Goal: Information Seeking & Learning: Learn about a topic

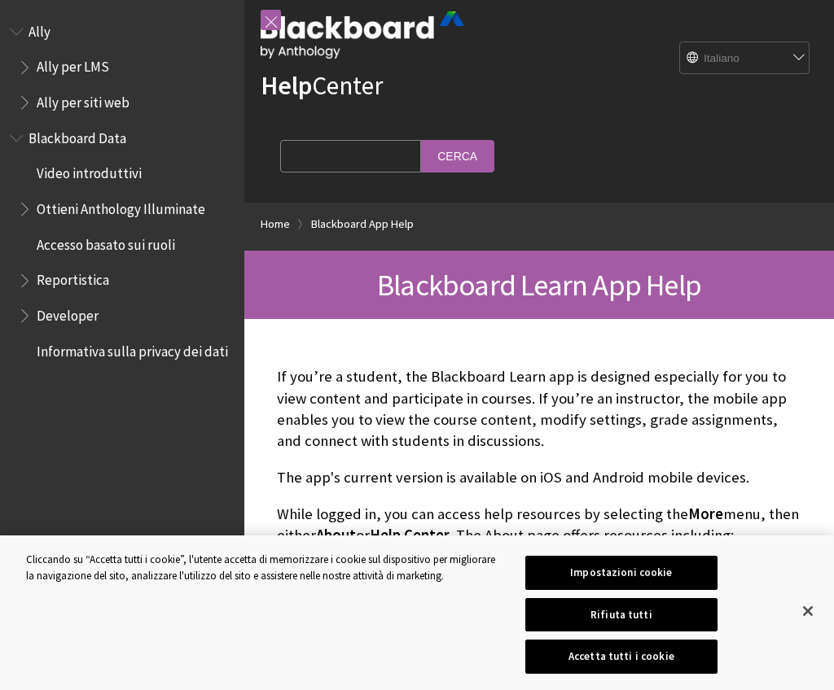
scroll to position [33, 0]
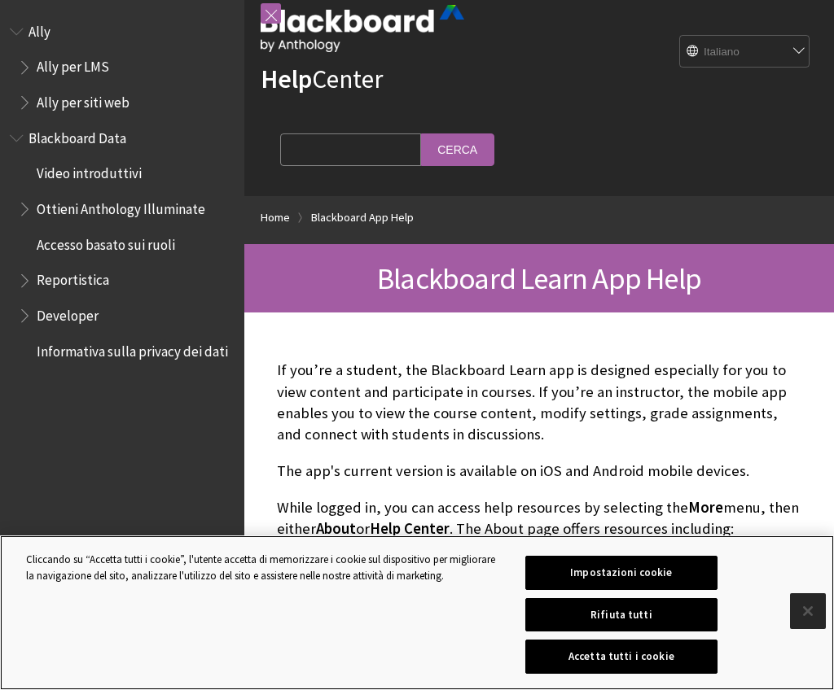
click at [816, 609] on button "Chiudi" at bounding box center [808, 611] width 36 height 36
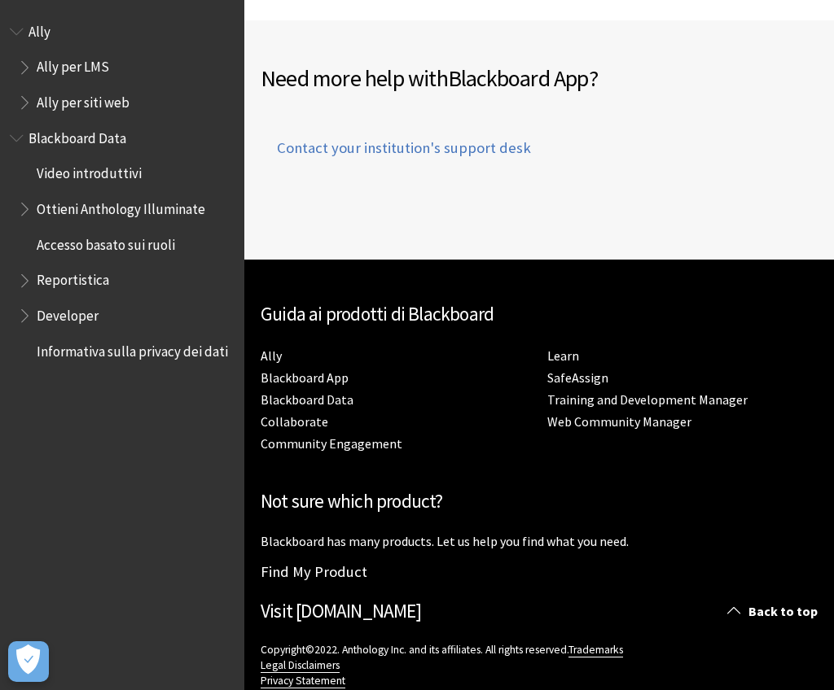
scroll to position [1241, 0]
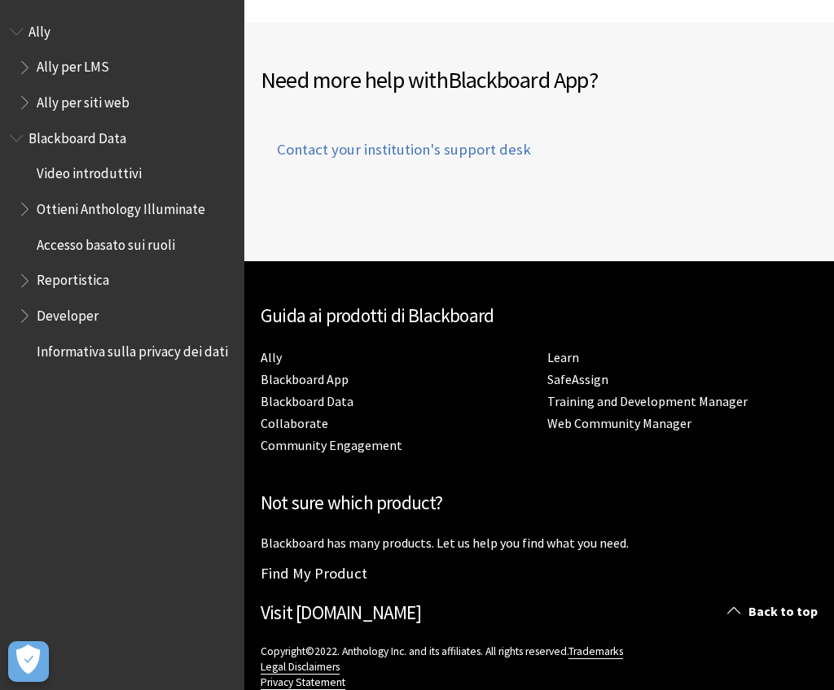
click at [63, 114] on span "Ally per siti web" at bounding box center [126, 103] width 217 height 28
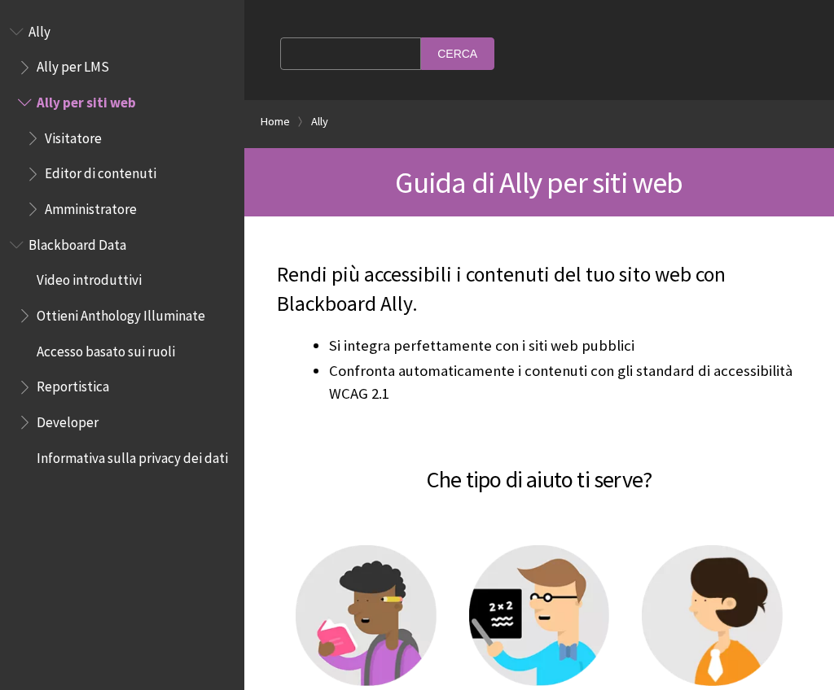
scroll to position [129, 0]
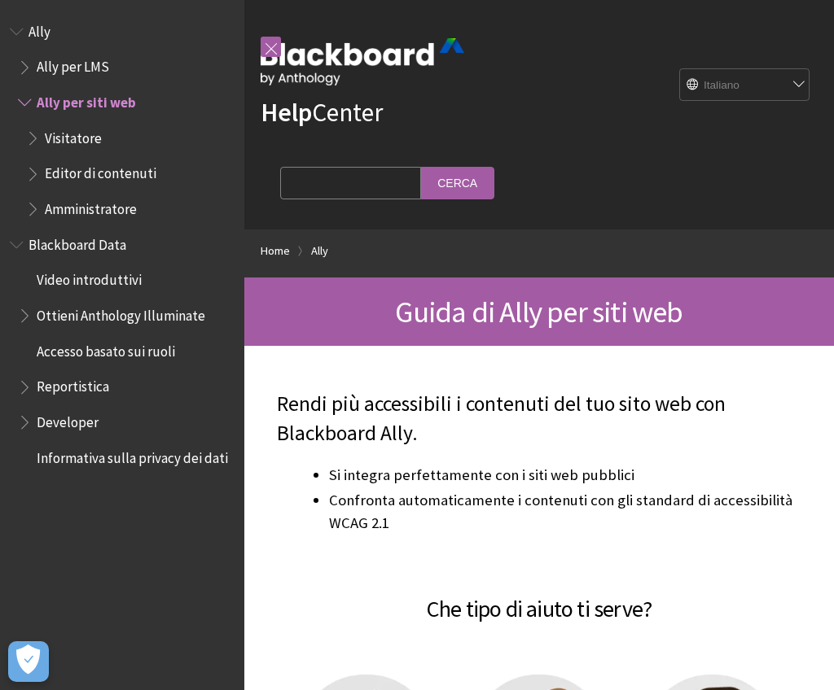
scroll to position [129, 0]
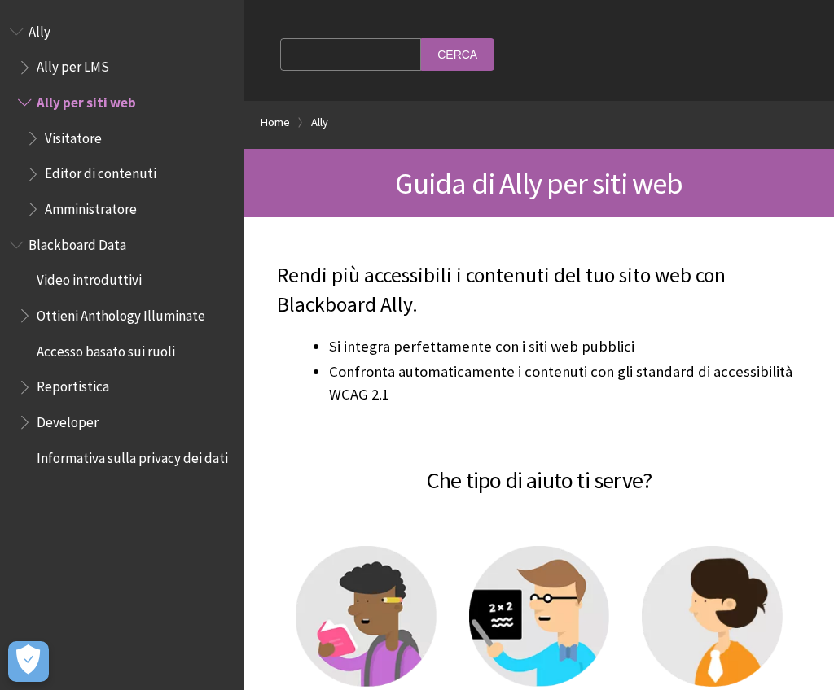
click at [28, 252] on span "Blackboard Data" at bounding box center [122, 245] width 225 height 28
